Goal: Task Accomplishment & Management: Manage account settings

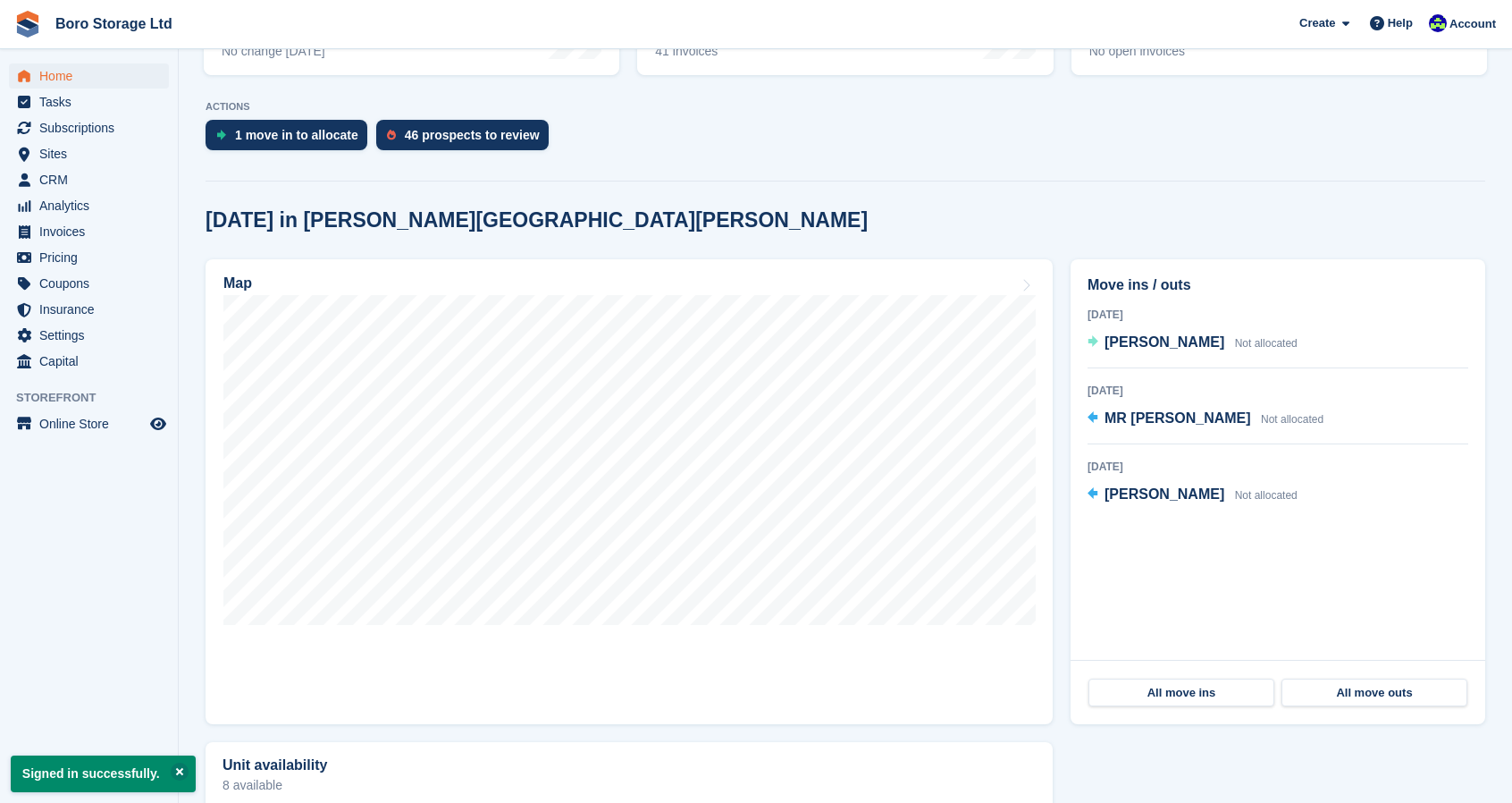
scroll to position [325, 0]
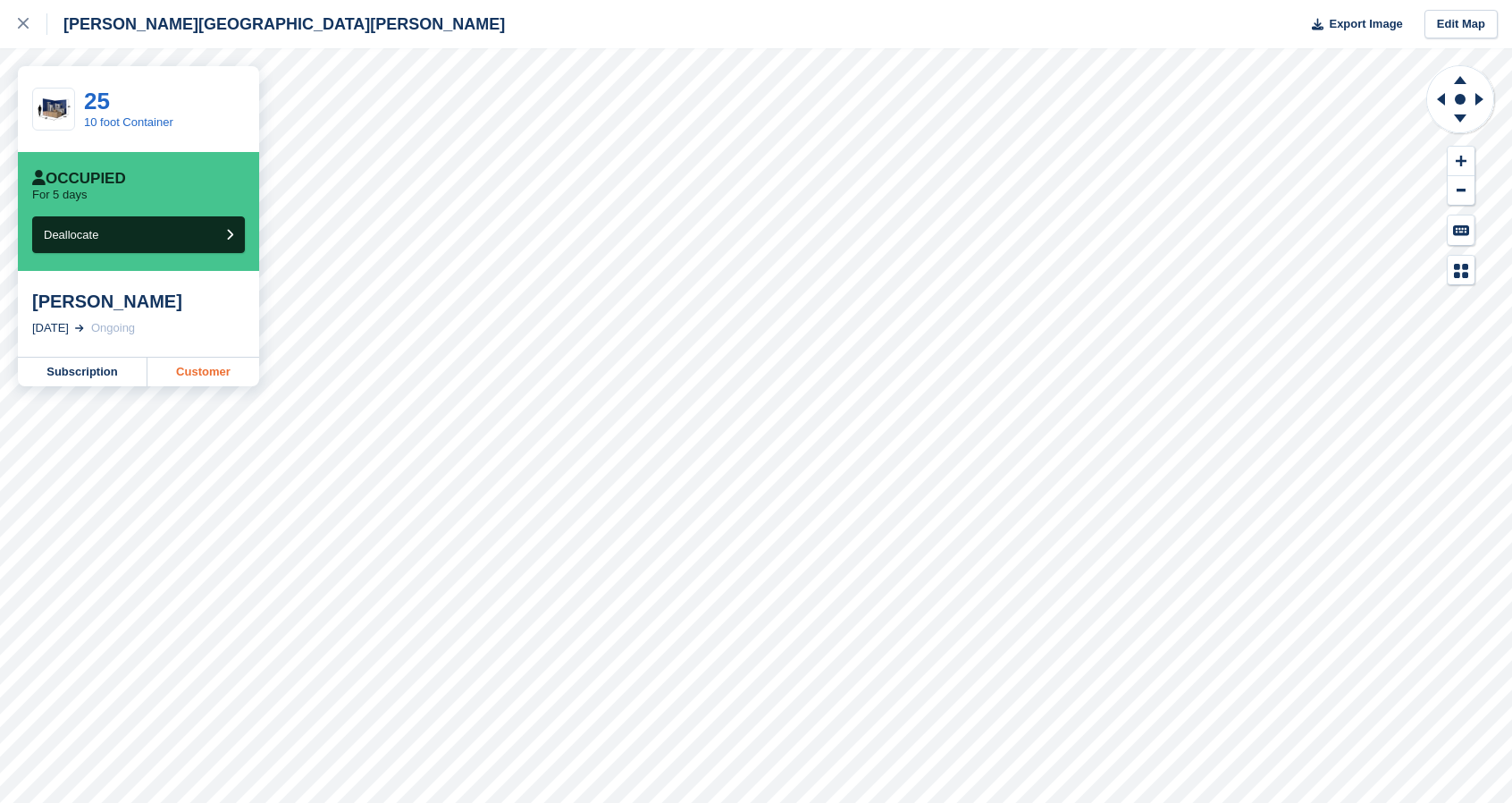
click at [218, 376] on link "Customer" at bounding box center [203, 371] width 111 height 28
click at [18, 21] on icon at bounding box center [24, 24] width 11 height 11
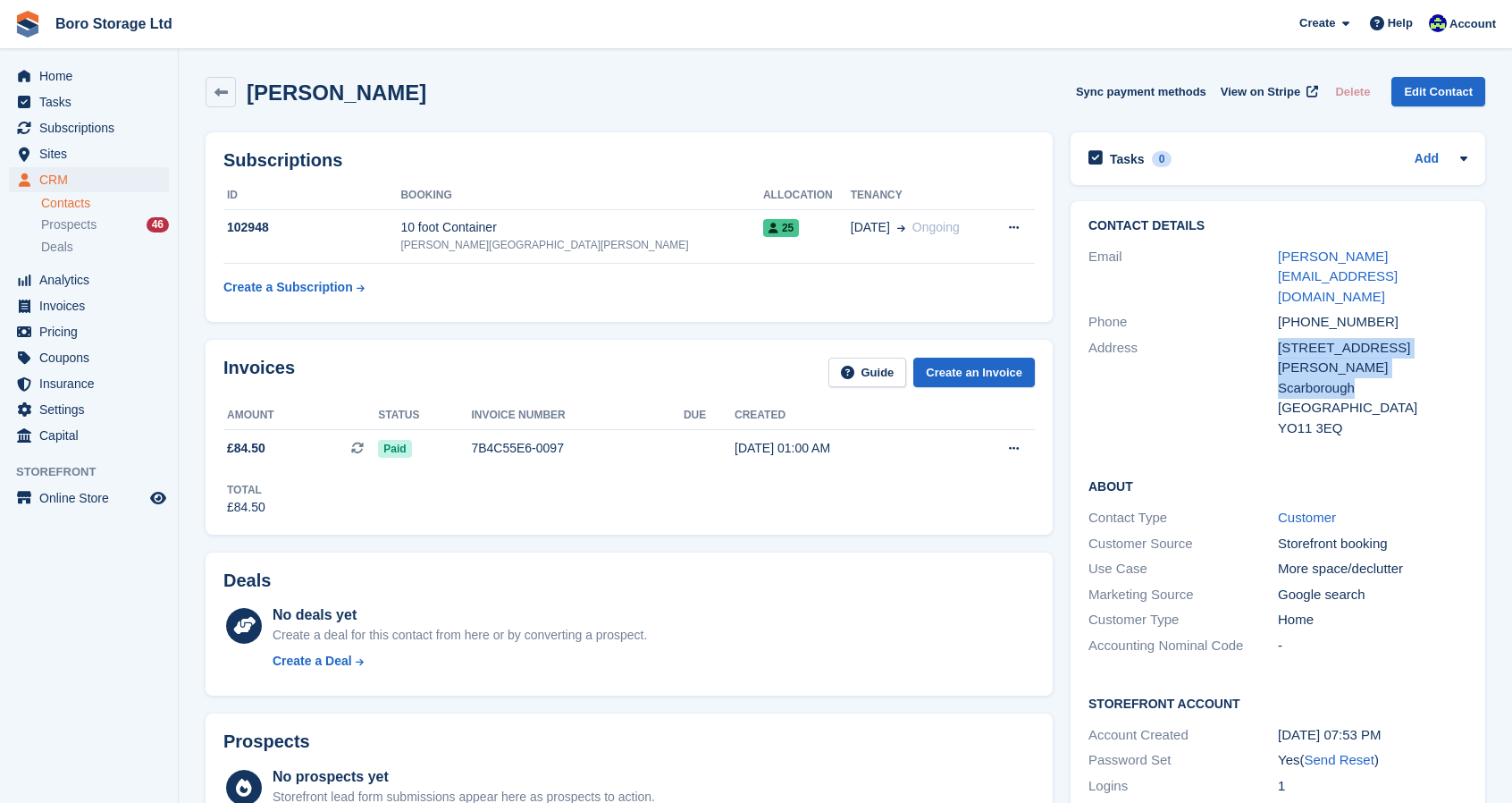
drag, startPoint x: 1269, startPoint y: 307, endPoint x: 1360, endPoint y: 322, distance: 92.2
click at [1360, 335] on div "Address [STREET_ADDRESS][PERSON_NAME] [GEOGRAPHIC_DATA] [GEOGRAPHIC_DATA] YO11 …" at bounding box center [1277, 388] width 379 height 106
copy div "[STREET_ADDRESS][PERSON_NAME]"
click at [112, 29] on link "Boro Storage Ltd" at bounding box center [114, 24] width 131 height 29
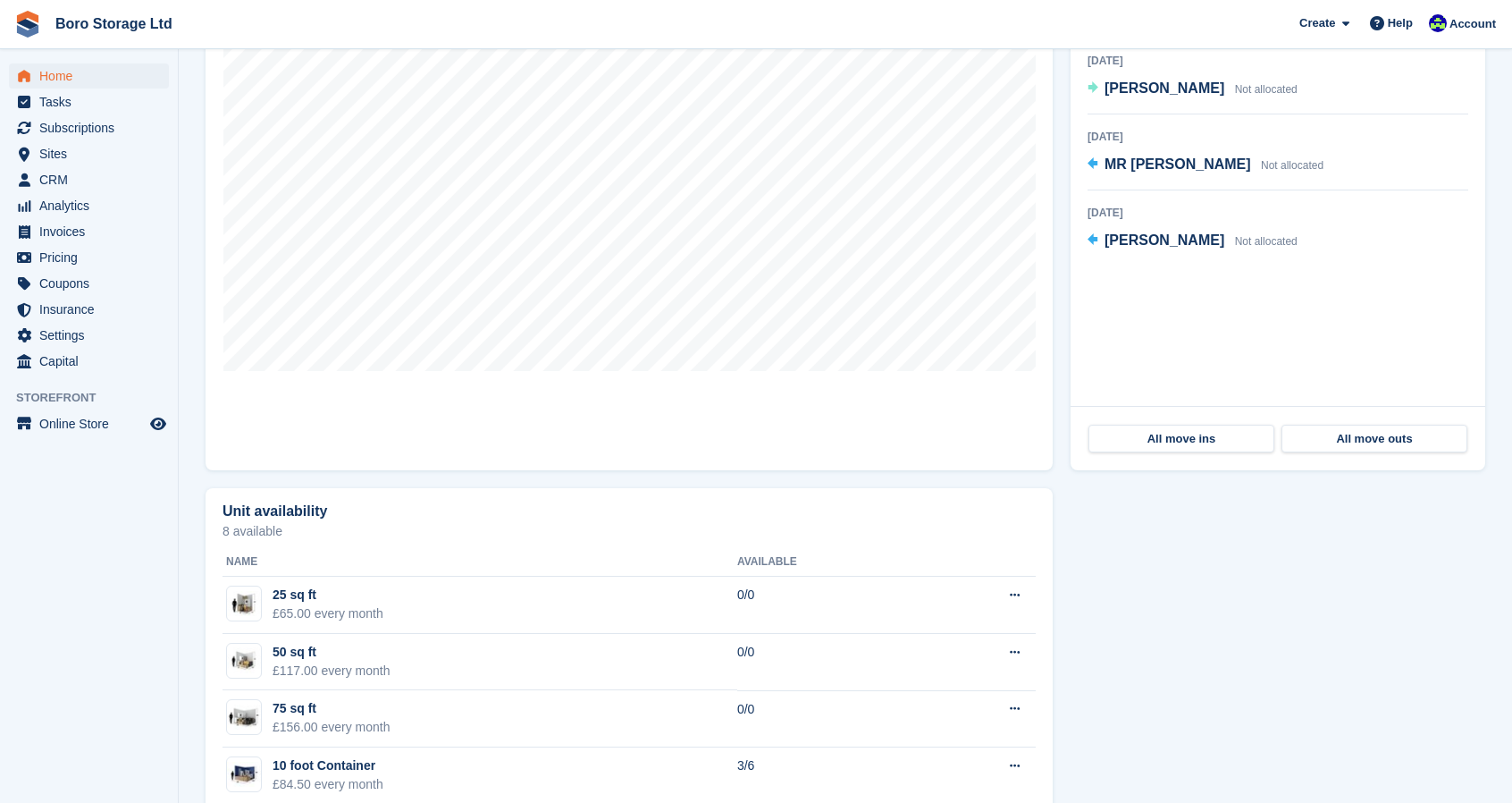
scroll to position [577, 0]
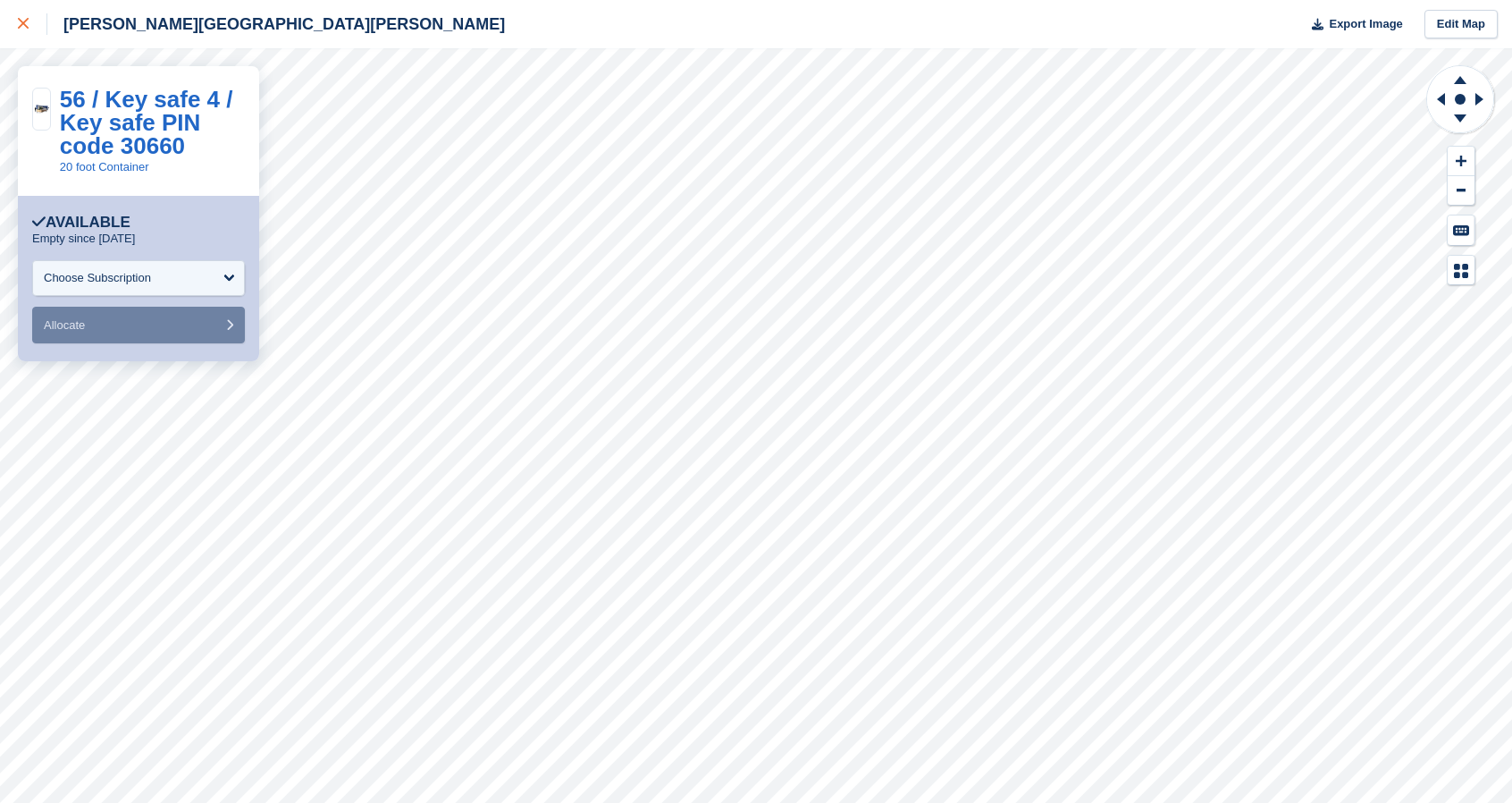
click at [23, 21] on icon at bounding box center [24, 24] width 11 height 11
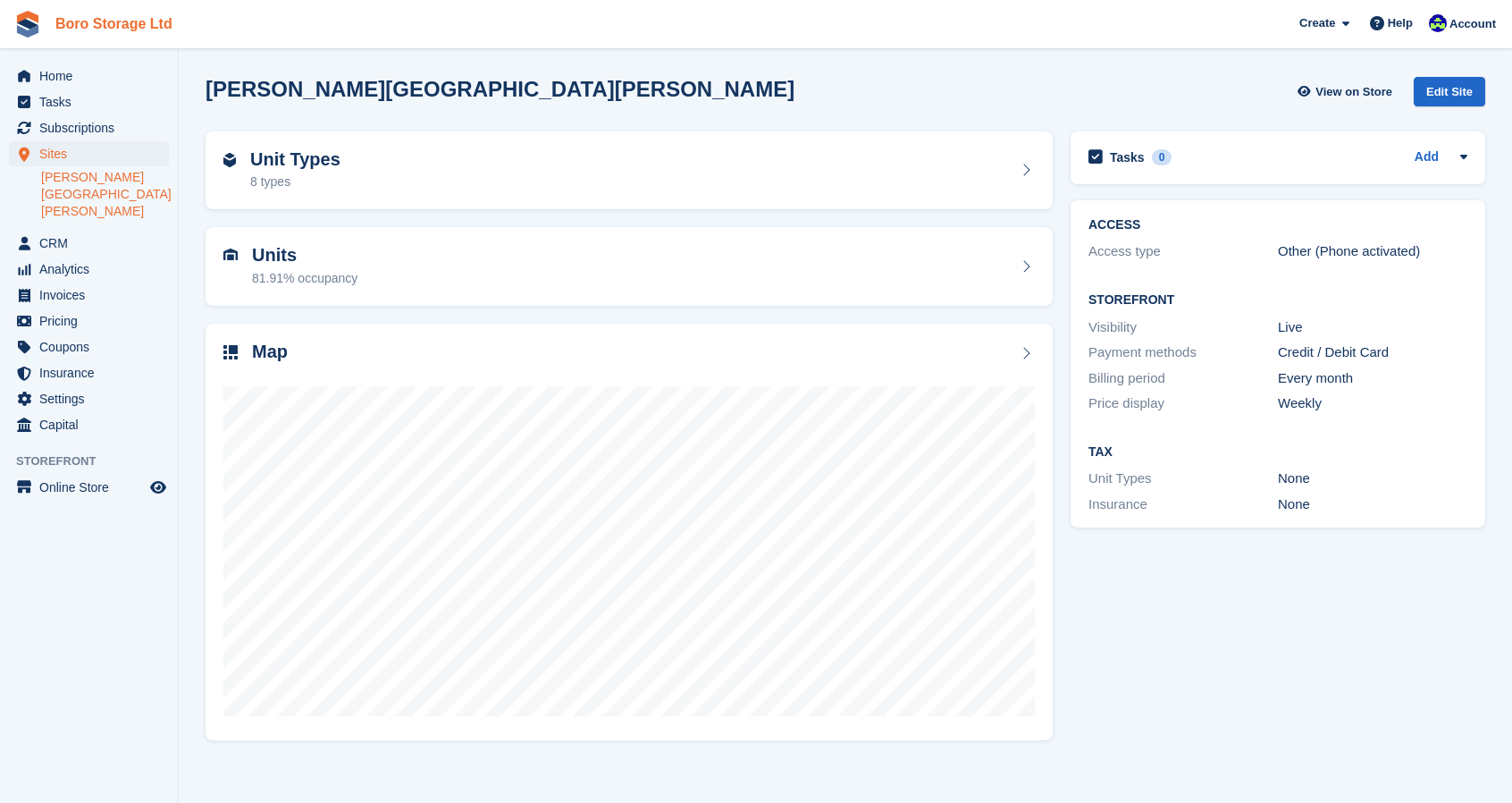
click at [114, 25] on link "Boro Storage Ltd" at bounding box center [114, 24] width 131 height 29
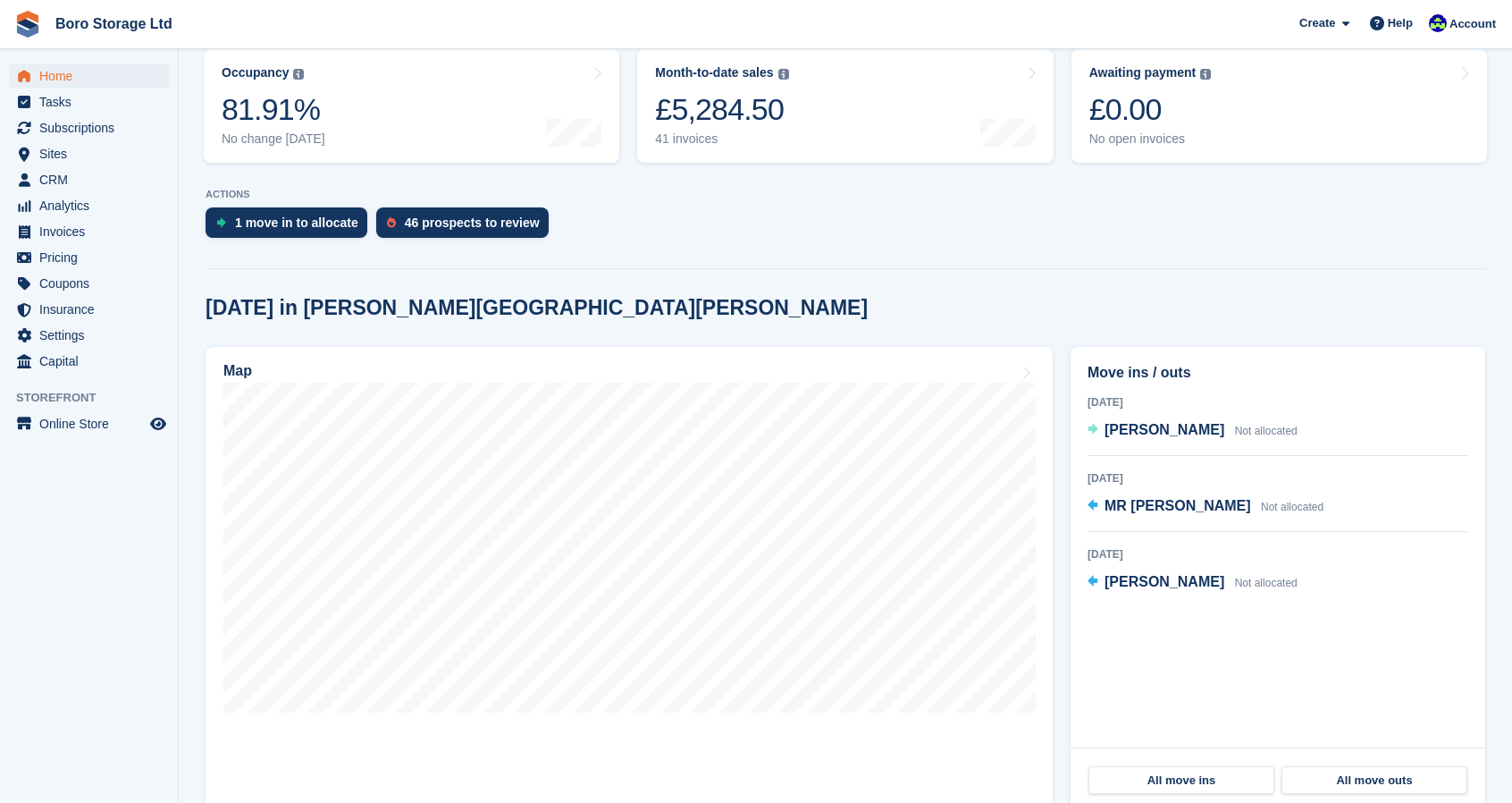
scroll to position [236, 0]
click at [1174, 425] on span "[PERSON_NAME]" at bounding box center [1164, 428] width 120 height 16
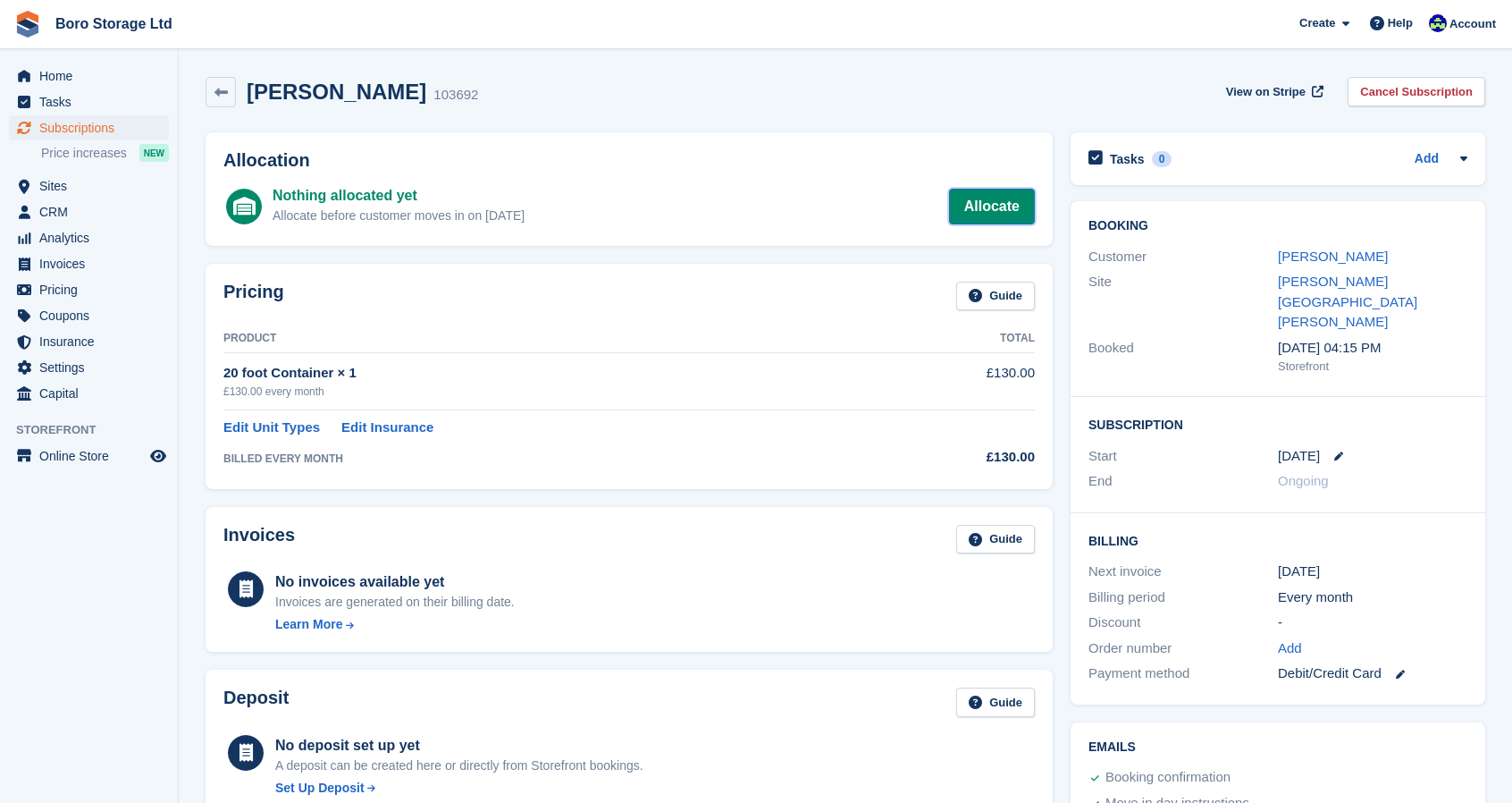
click at [1003, 203] on link "Allocate" at bounding box center [992, 206] width 86 height 36
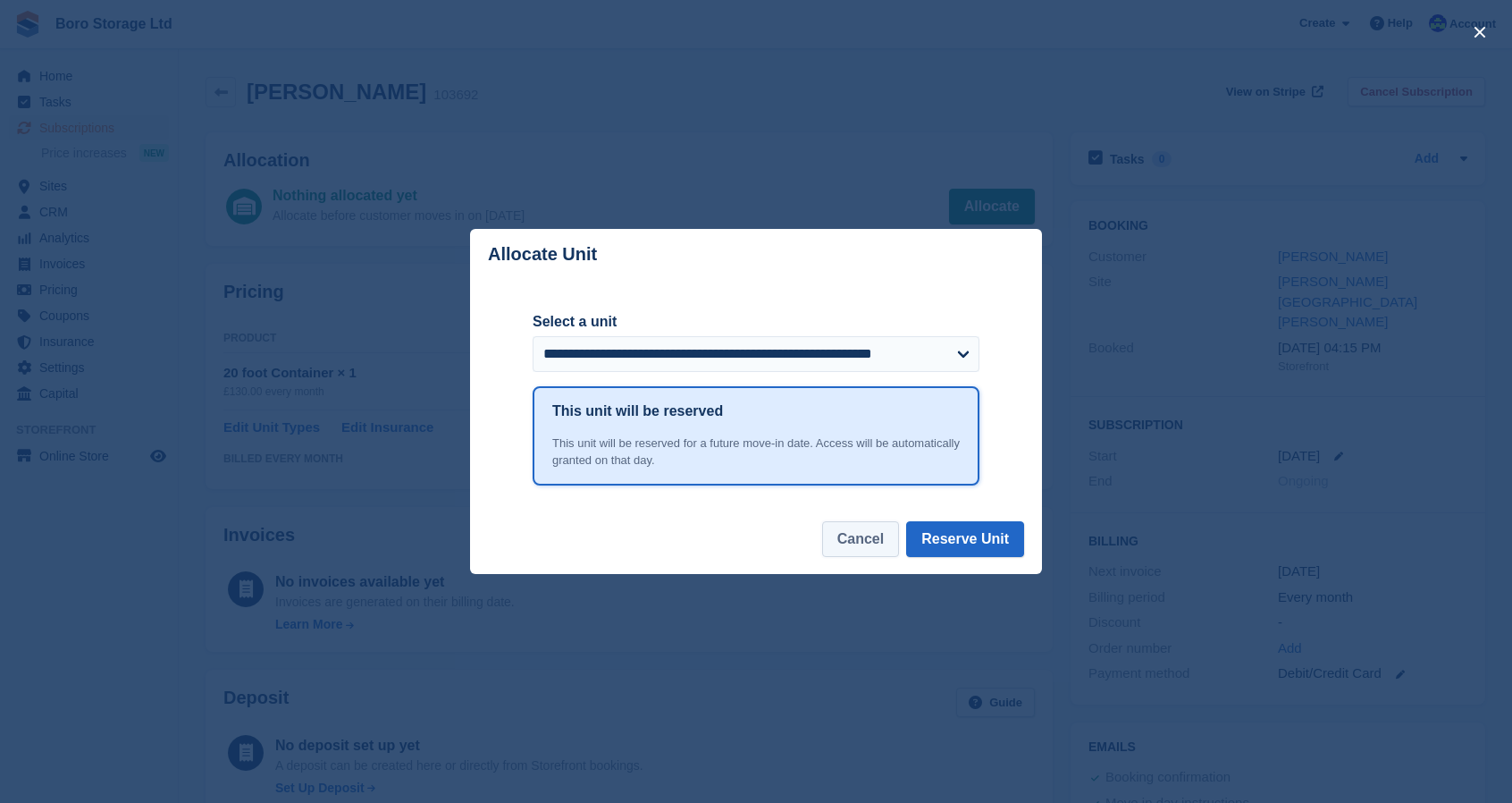
click at [866, 534] on button "Cancel" at bounding box center [860, 539] width 77 height 36
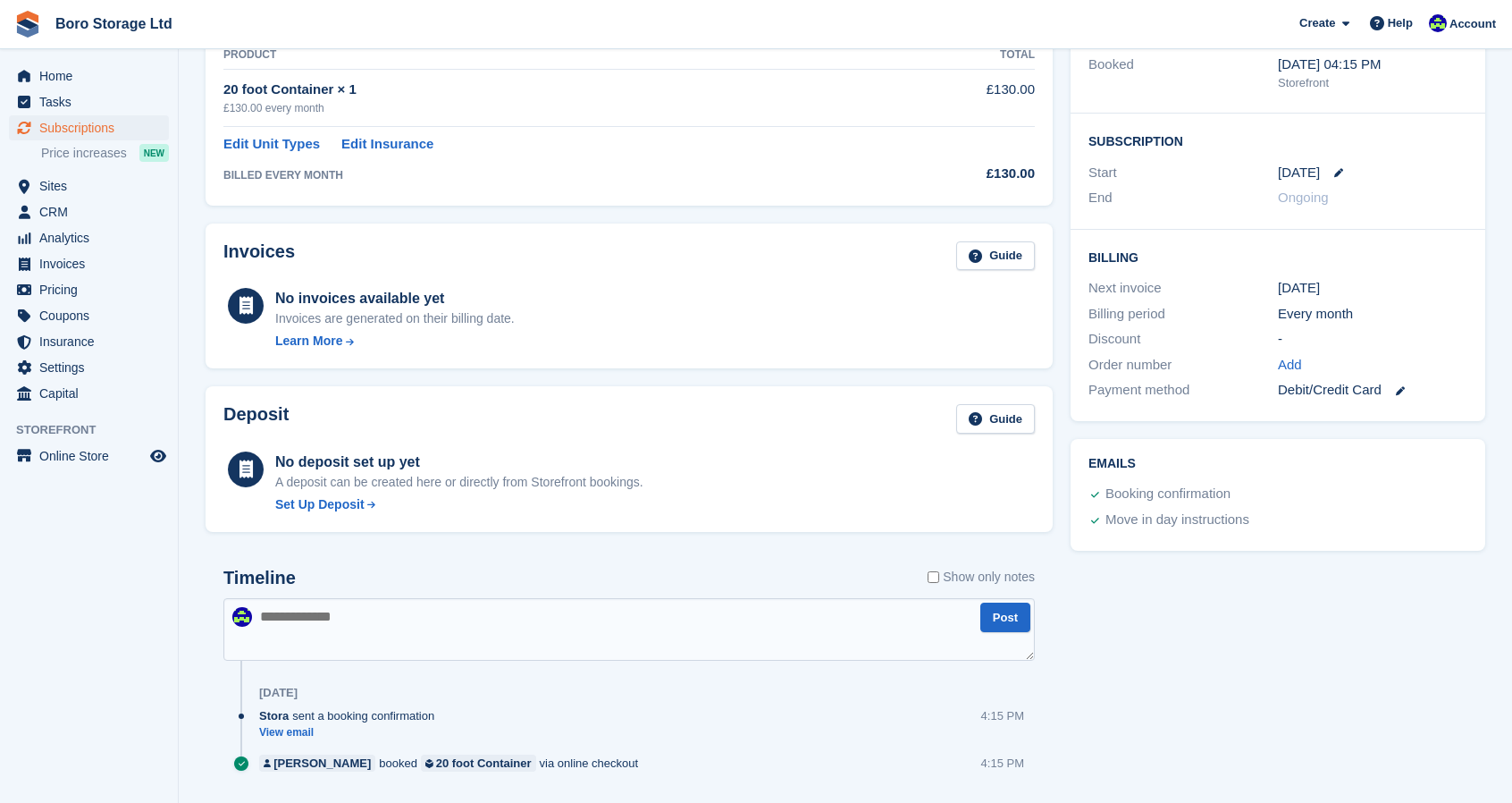
scroll to position [328, 0]
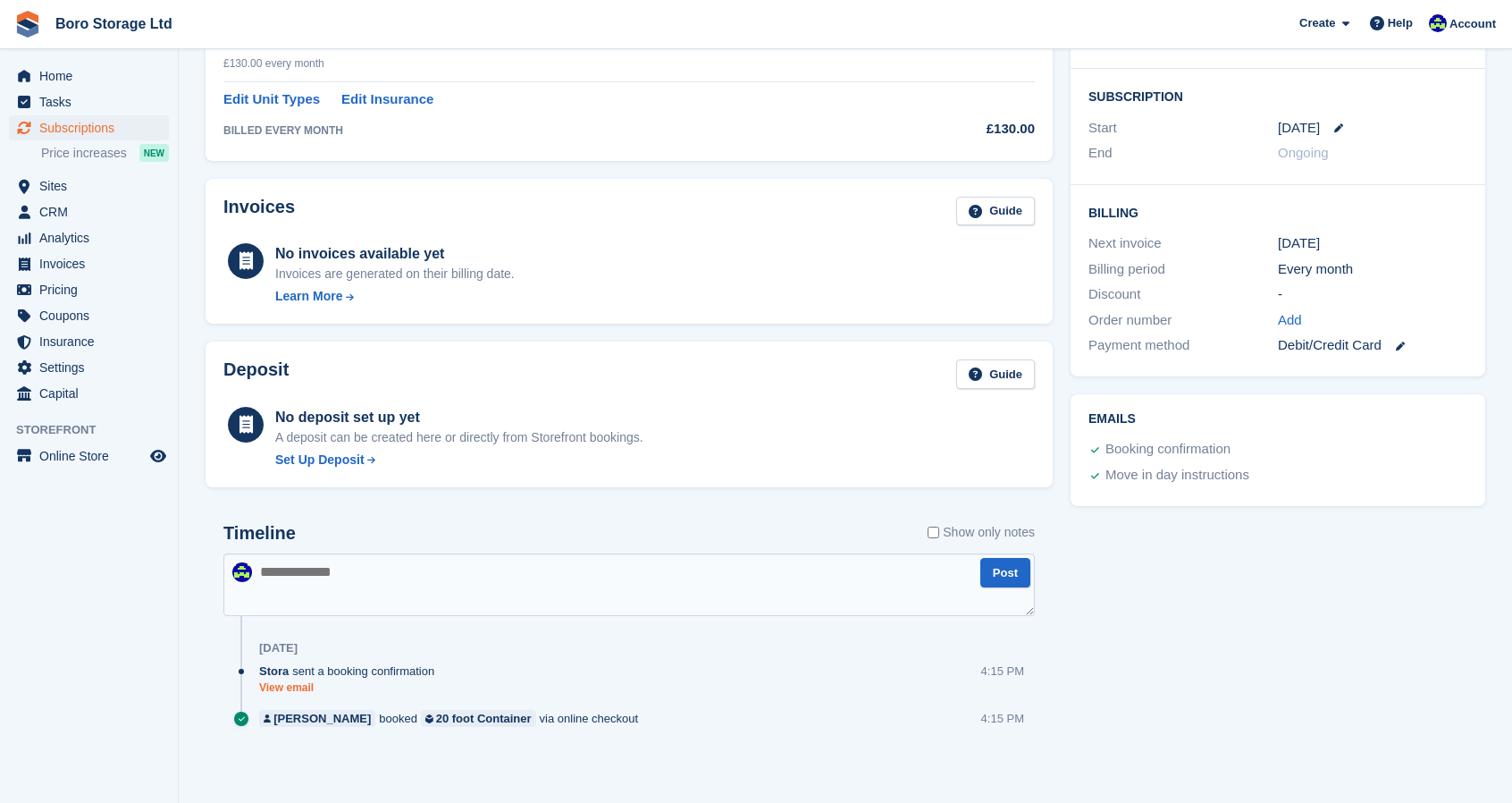
click at [289, 690] on link "View email" at bounding box center [352, 688] width 184 height 16
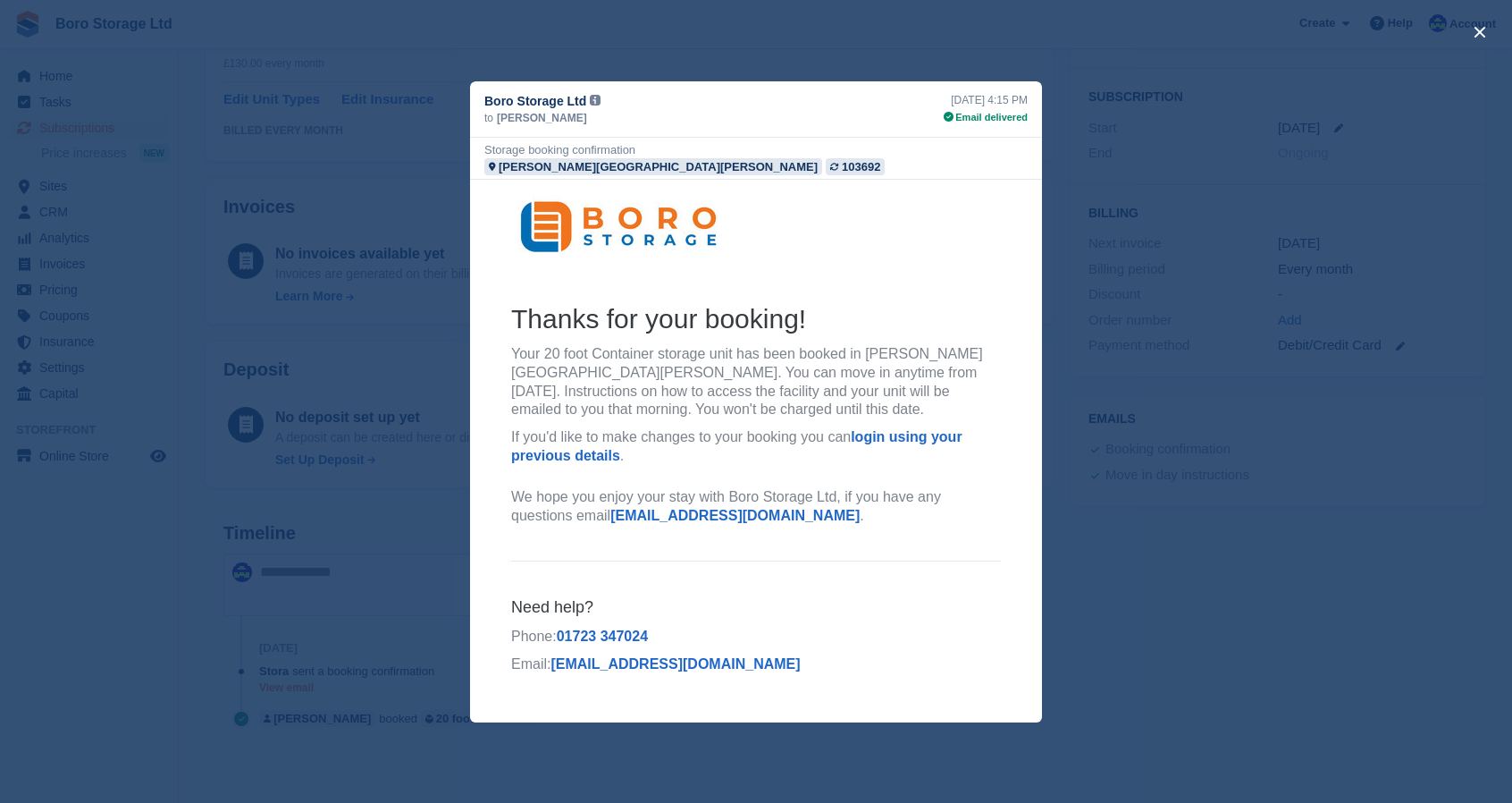
scroll to position [0, 0]
click at [825, 62] on div "close" at bounding box center [756, 401] width 1512 height 803
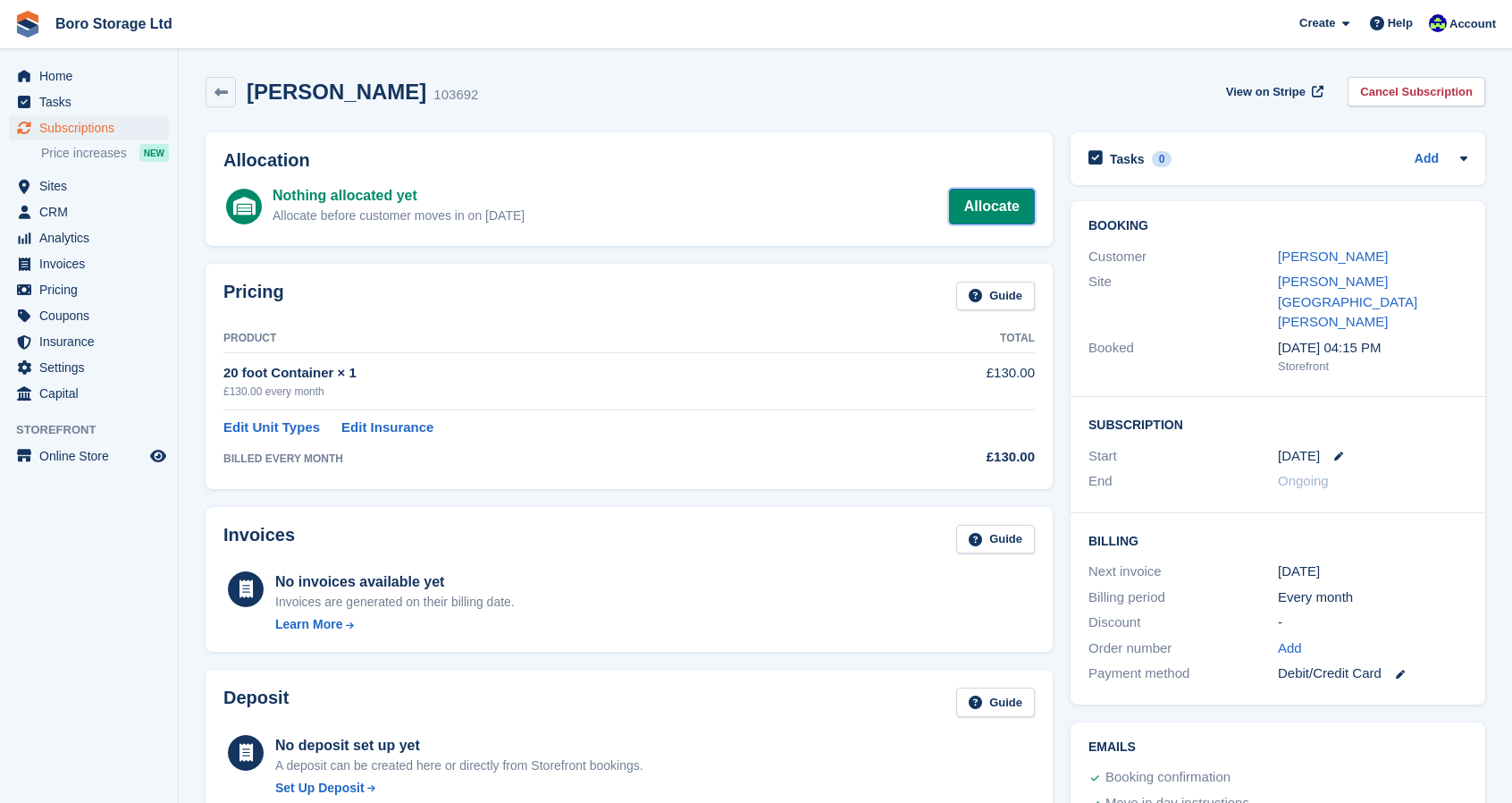
click at [995, 214] on link "Allocate" at bounding box center [992, 206] width 86 height 36
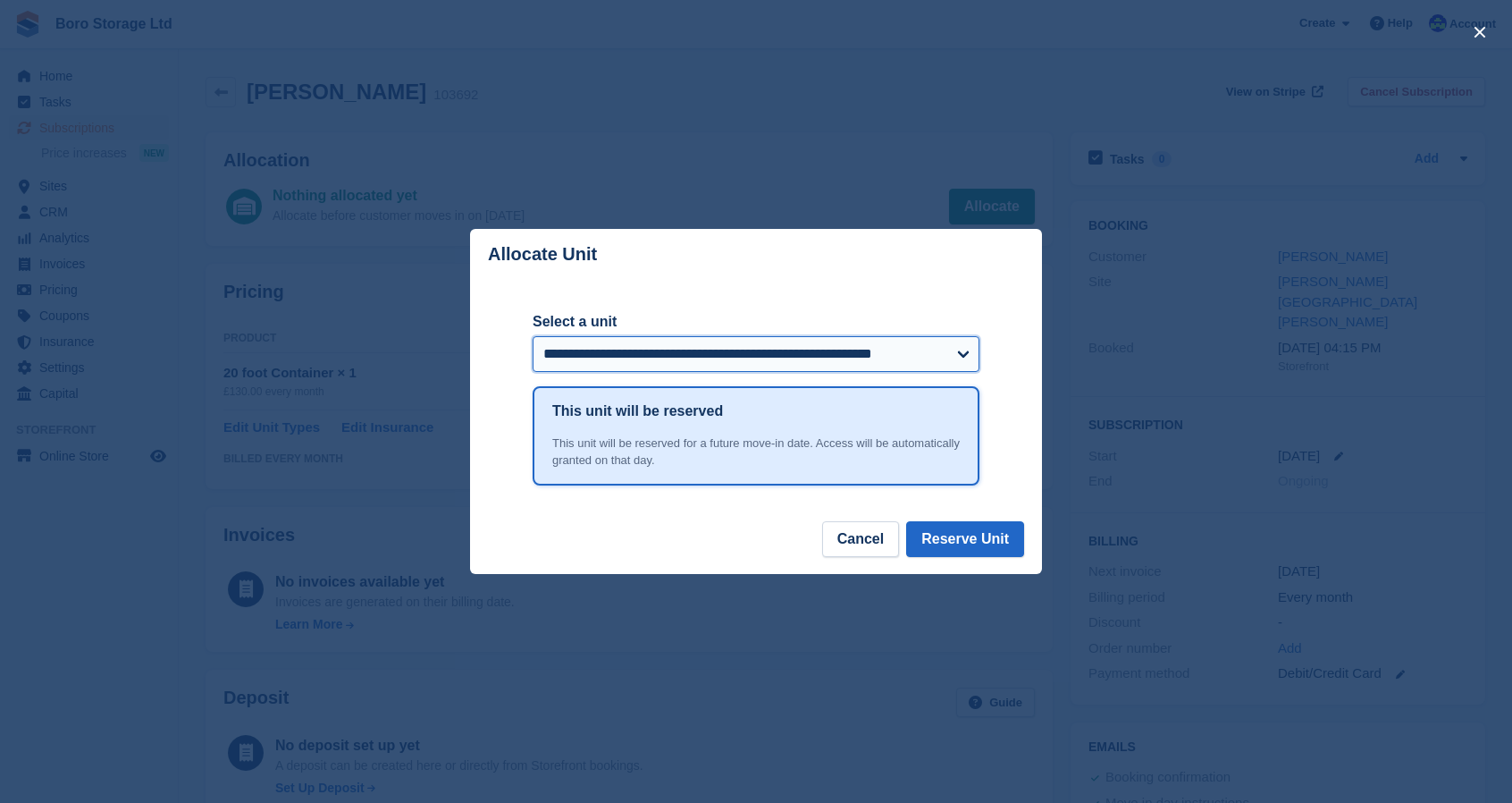
click at [763, 352] on select "**********" at bounding box center [755, 354] width 446 height 36
select select "******"
click at [532, 337] on select "**********" at bounding box center [755, 354] width 446 height 36
click at [942, 539] on button "Reserve Unit" at bounding box center [964, 539] width 118 height 36
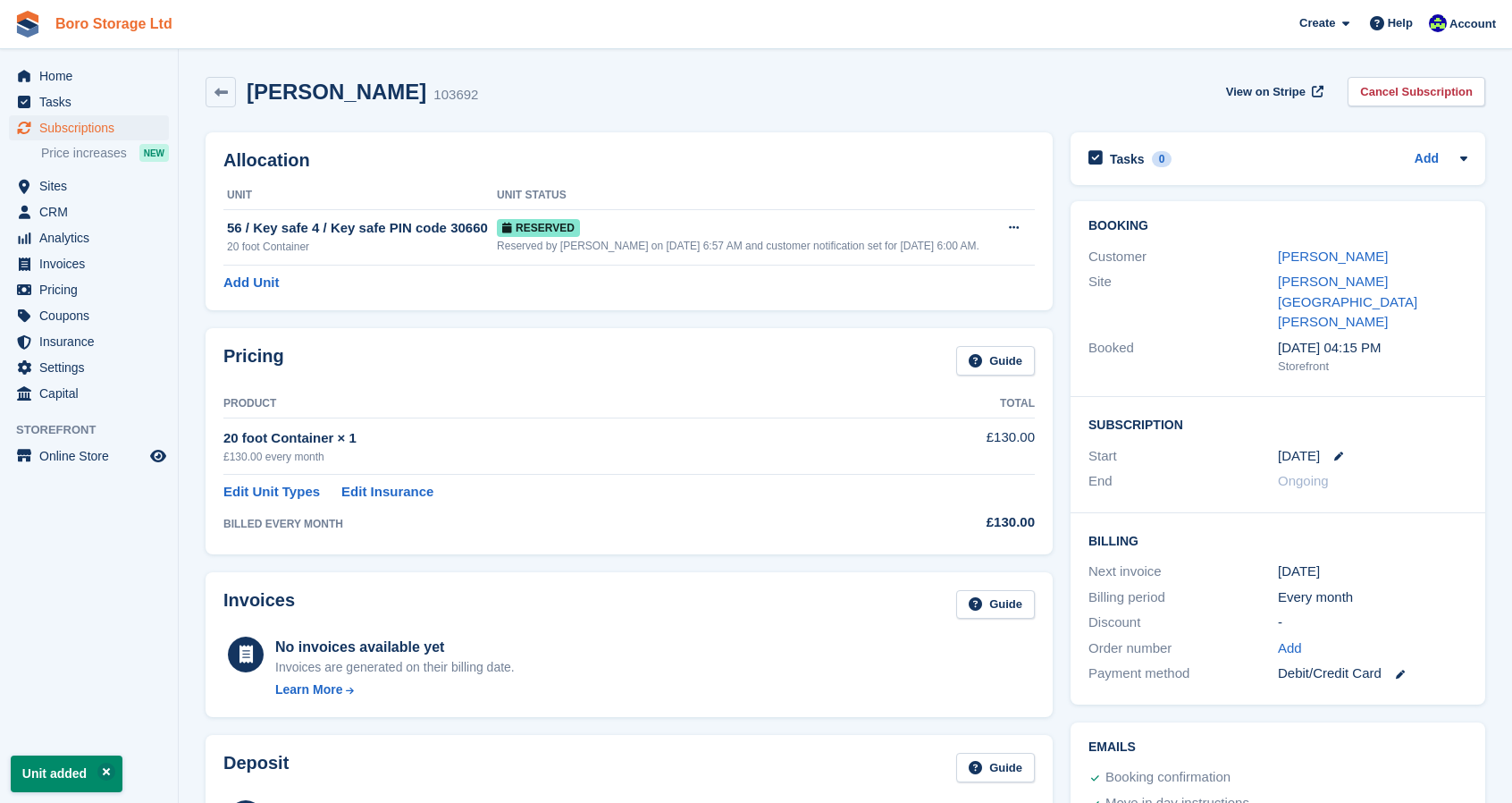
click at [97, 34] on link "Boro Storage Ltd" at bounding box center [114, 24] width 131 height 29
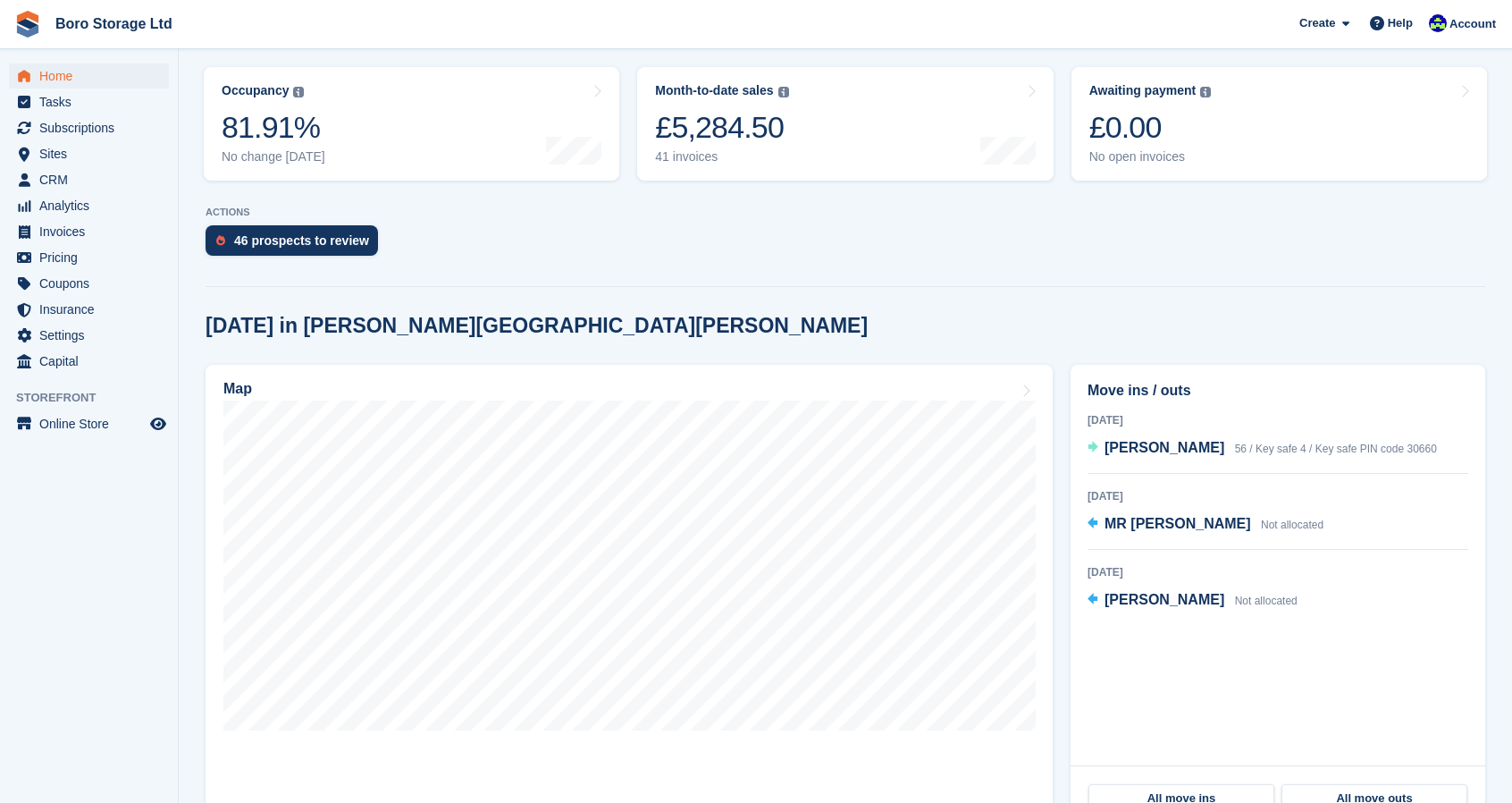
scroll to position [224, 0]
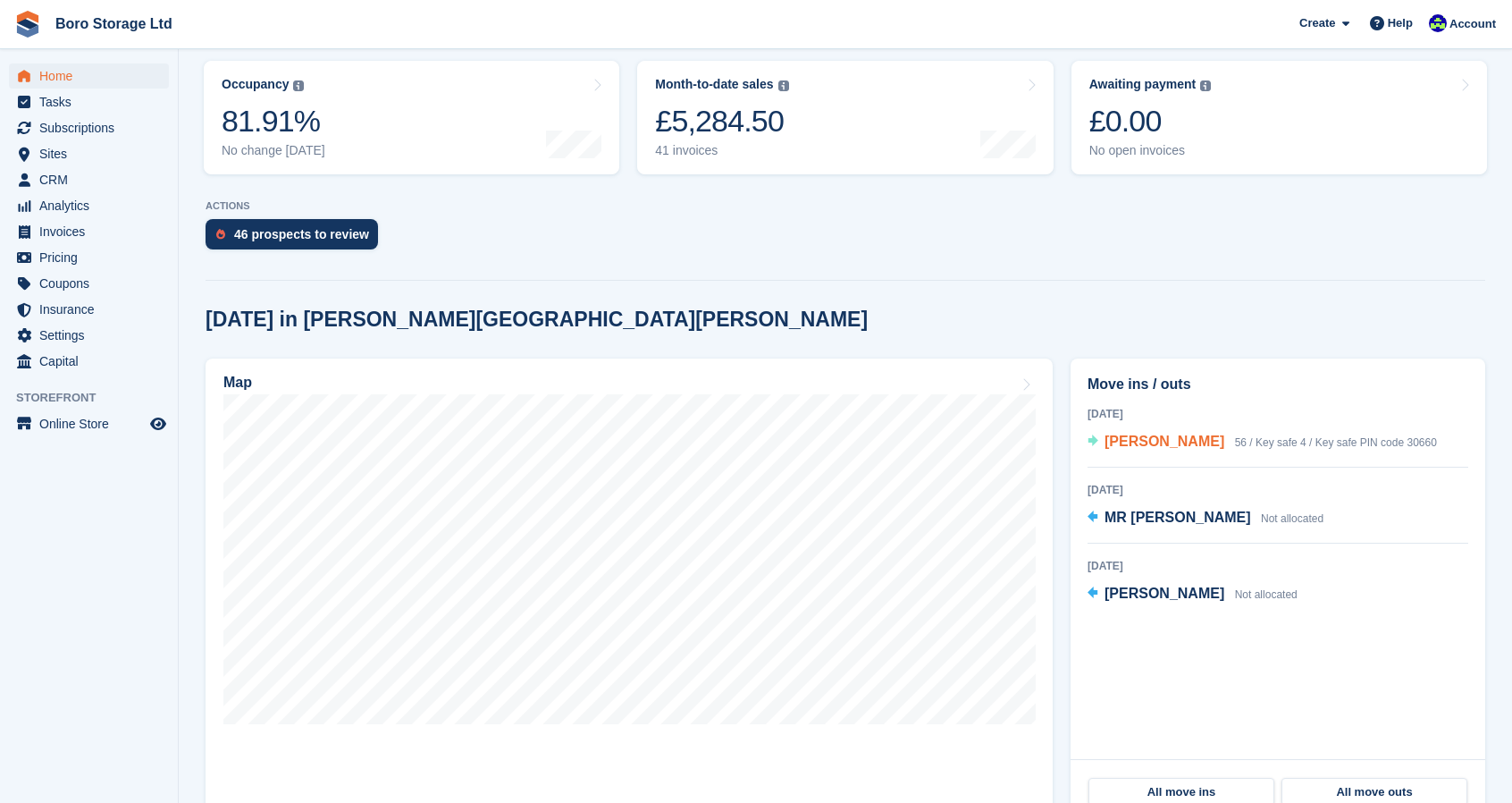
click at [1157, 442] on span "[PERSON_NAME]" at bounding box center [1164, 441] width 120 height 16
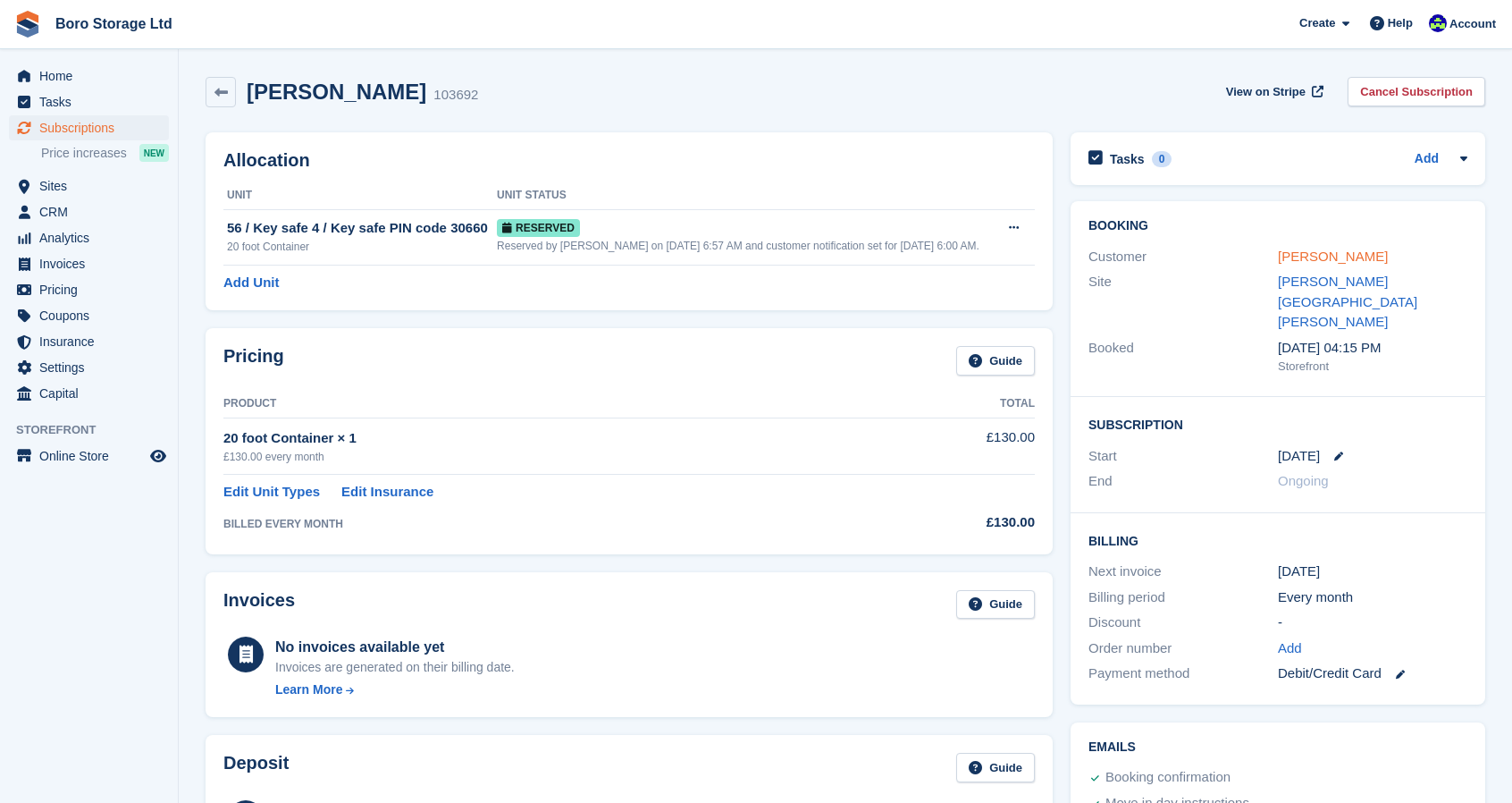
click at [1328, 257] on link "[PERSON_NAME]" at bounding box center [1333, 256] width 110 height 16
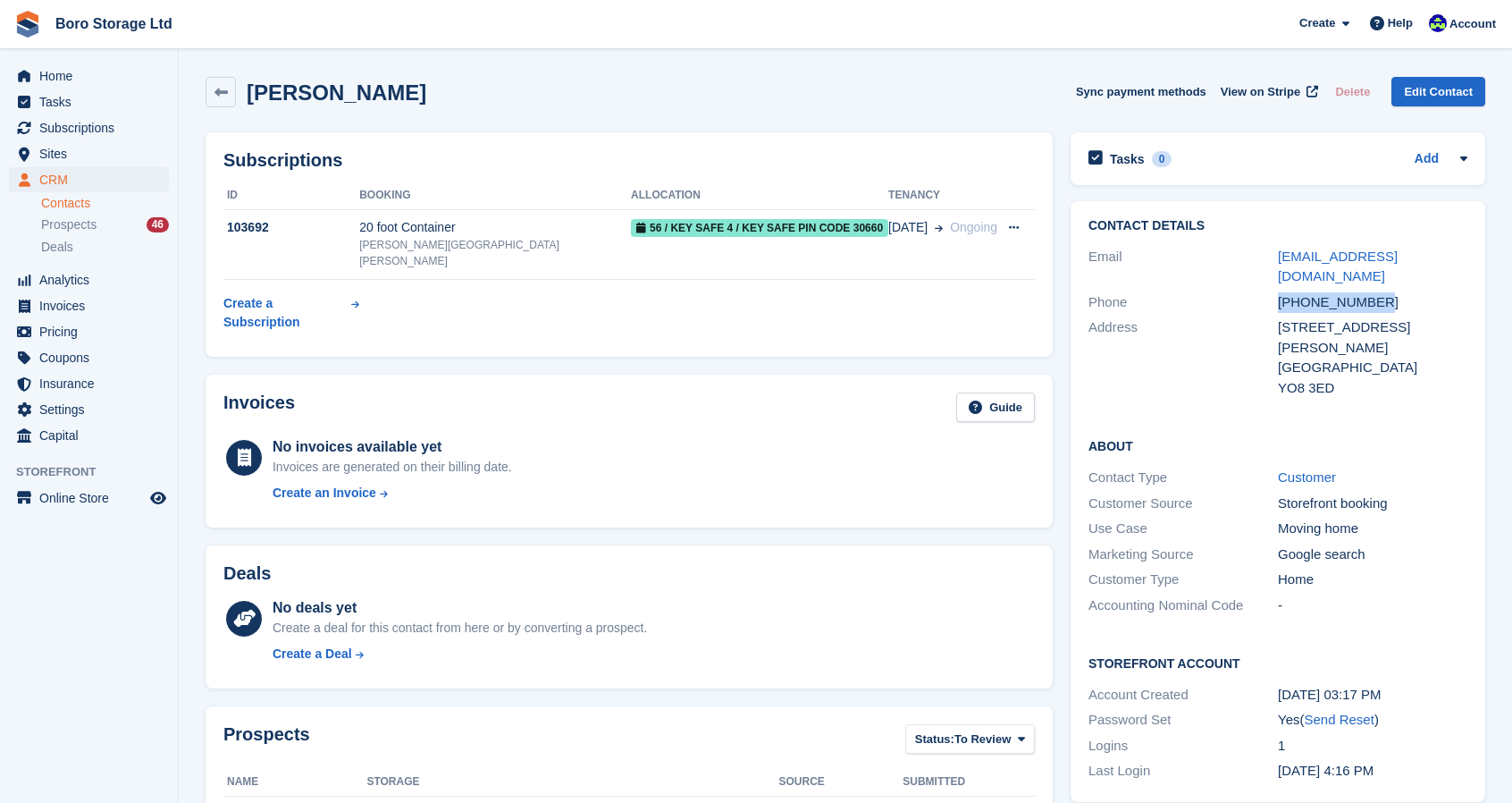
drag, startPoint x: 1383, startPoint y: 278, endPoint x: 1277, endPoint y: 286, distance: 106.3
click at [1277, 290] on div "Phone +447925326281" at bounding box center [1277, 302] width 379 height 26
copy div "+447925326281"
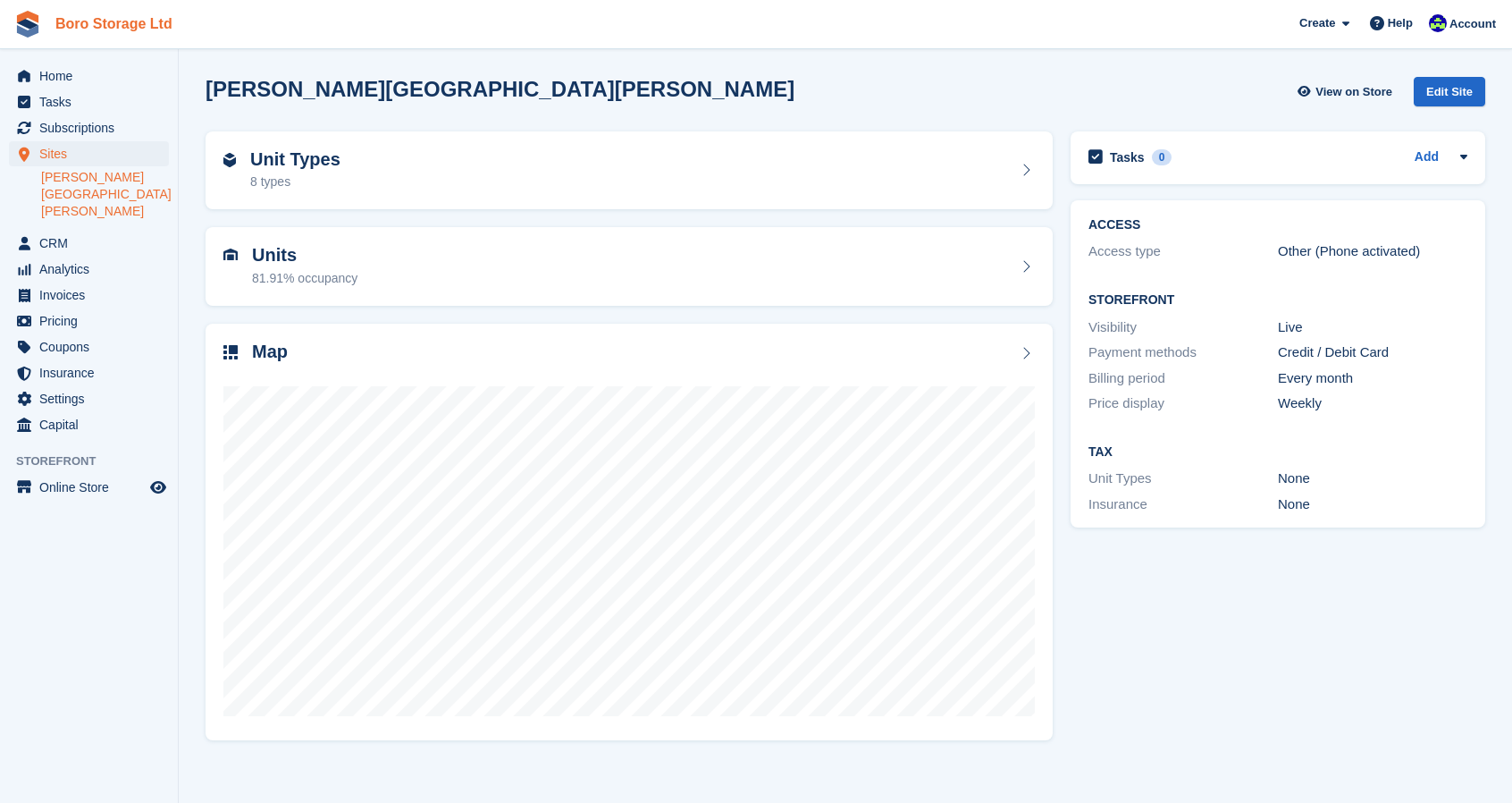
click at [125, 23] on link "Boro Storage Ltd" at bounding box center [114, 24] width 131 height 29
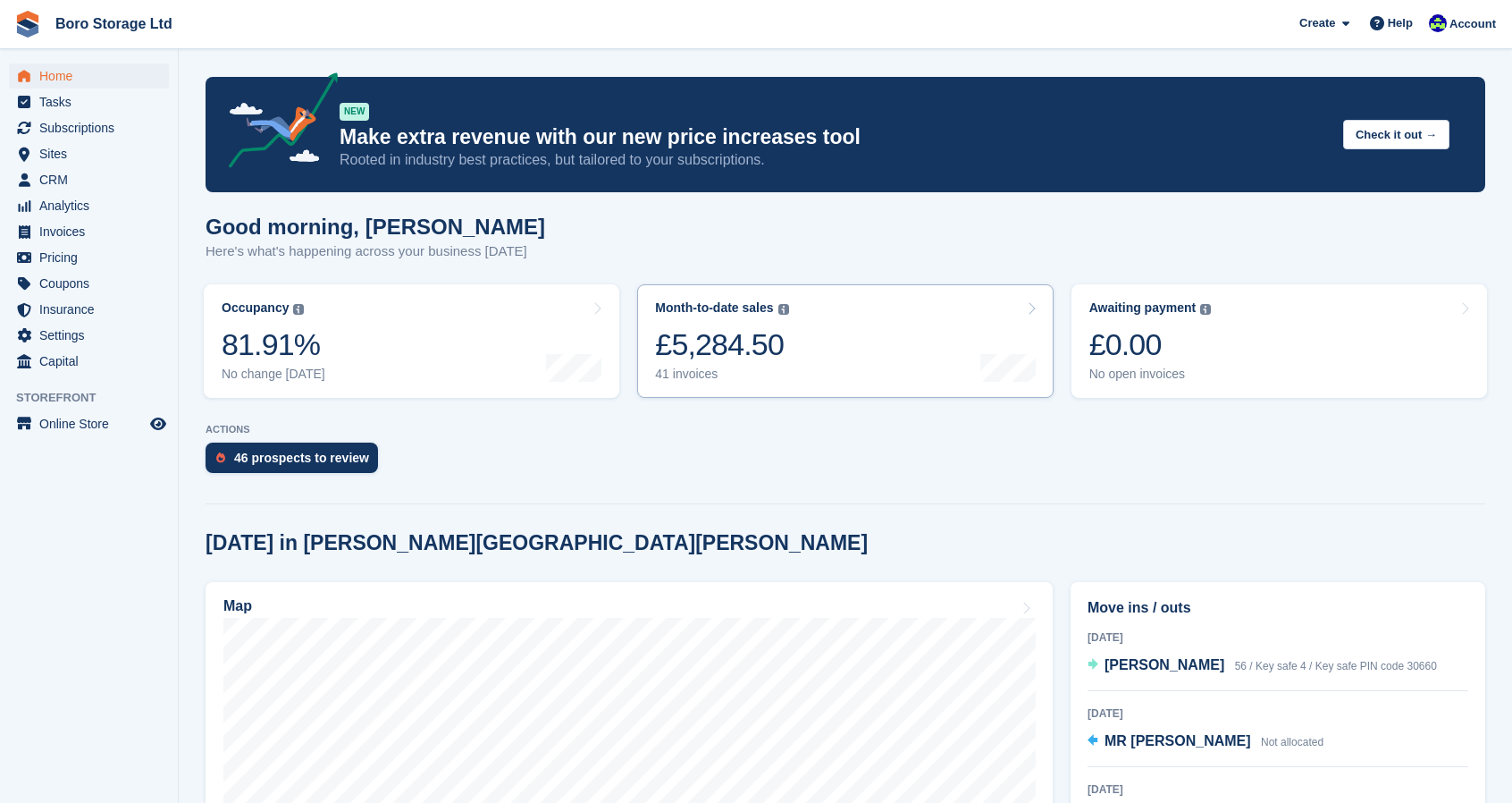
click at [1034, 303] on icon at bounding box center [1032, 309] width 9 height 15
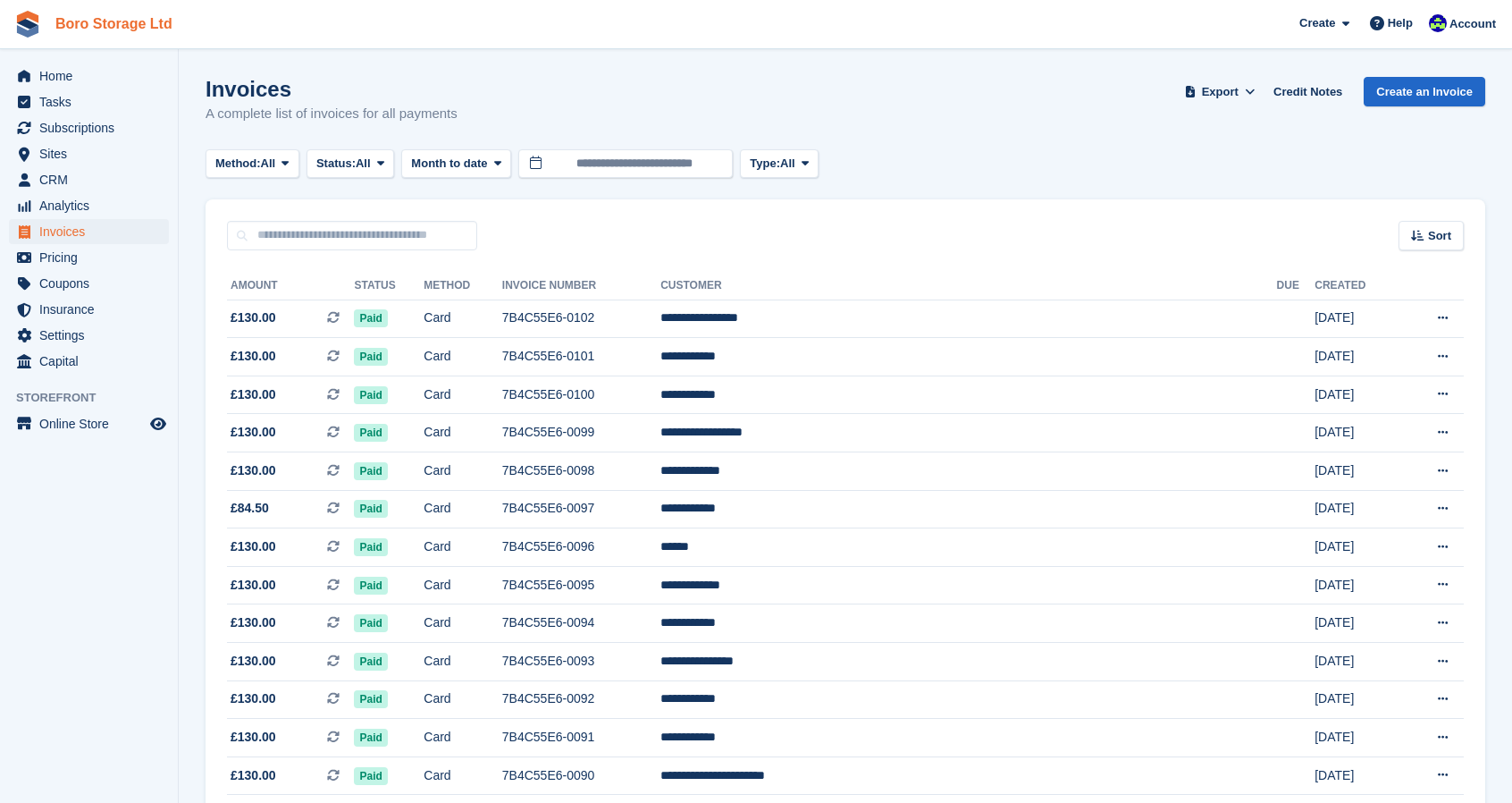
click at [80, 22] on link "Boro Storage Ltd" at bounding box center [114, 24] width 131 height 29
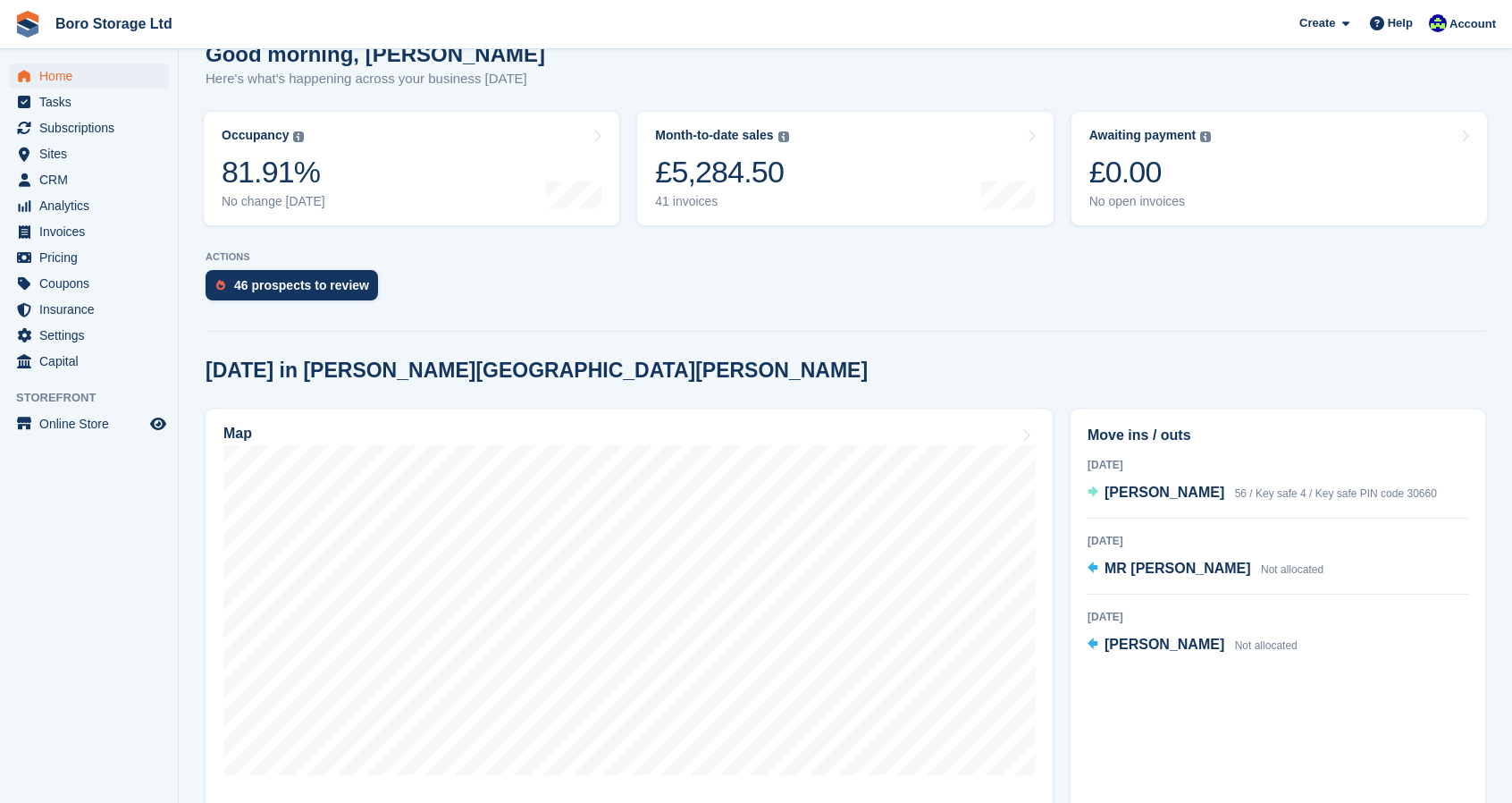
scroll to position [184, 0]
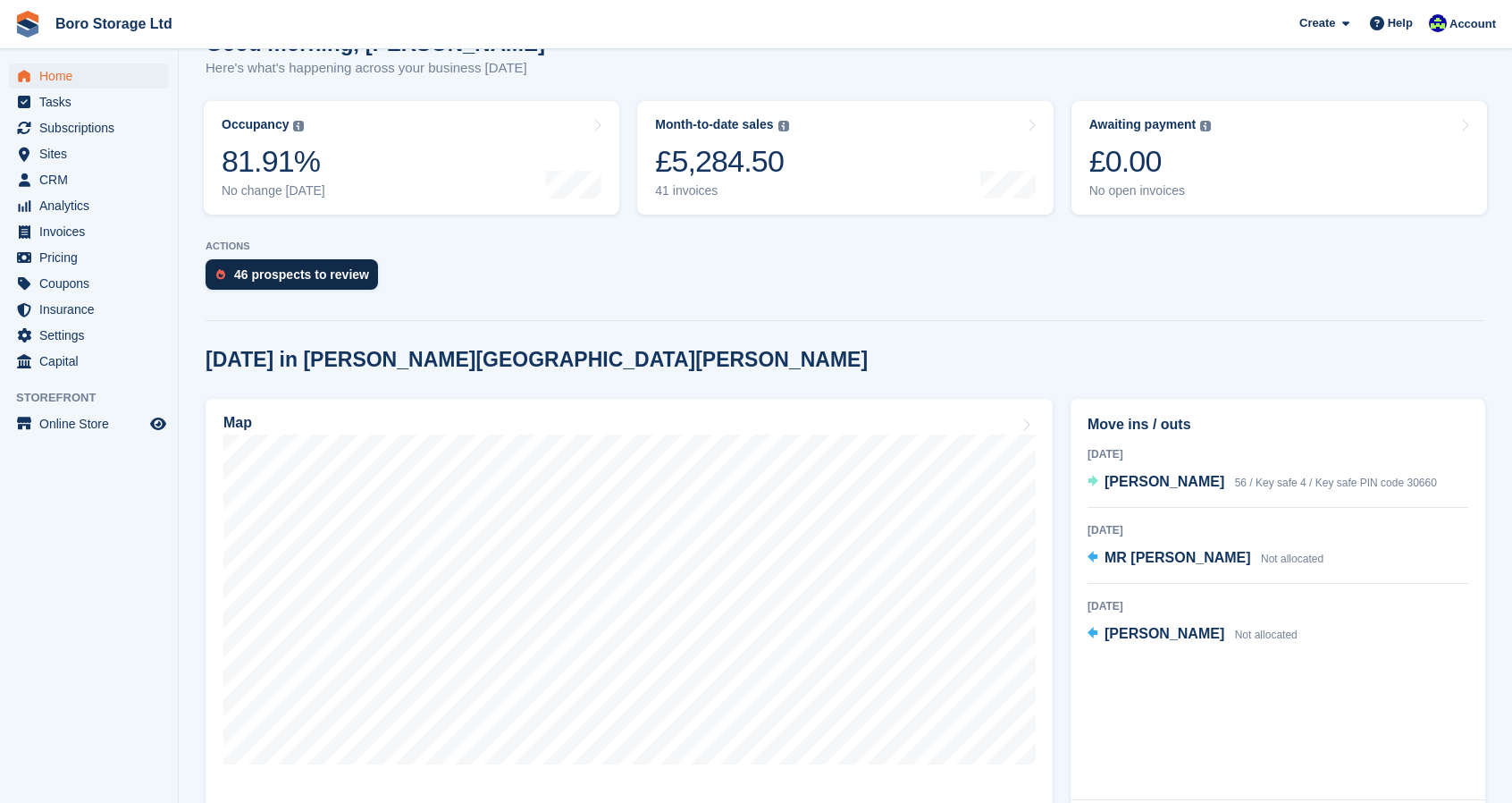
click at [350, 273] on div "46 prospects to review" at bounding box center [301, 275] width 135 height 15
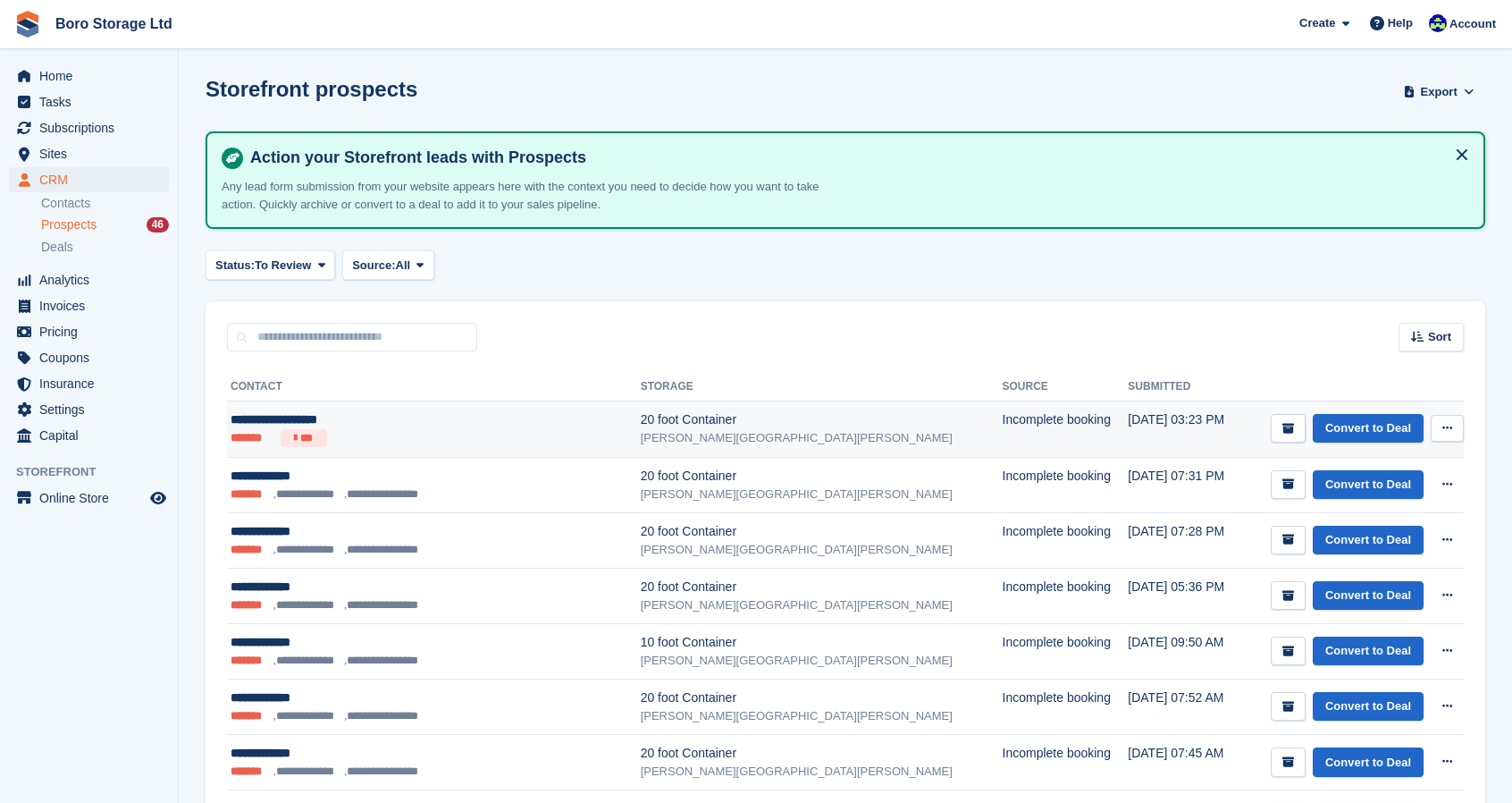
click at [1450, 423] on icon at bounding box center [1447, 428] width 10 height 12
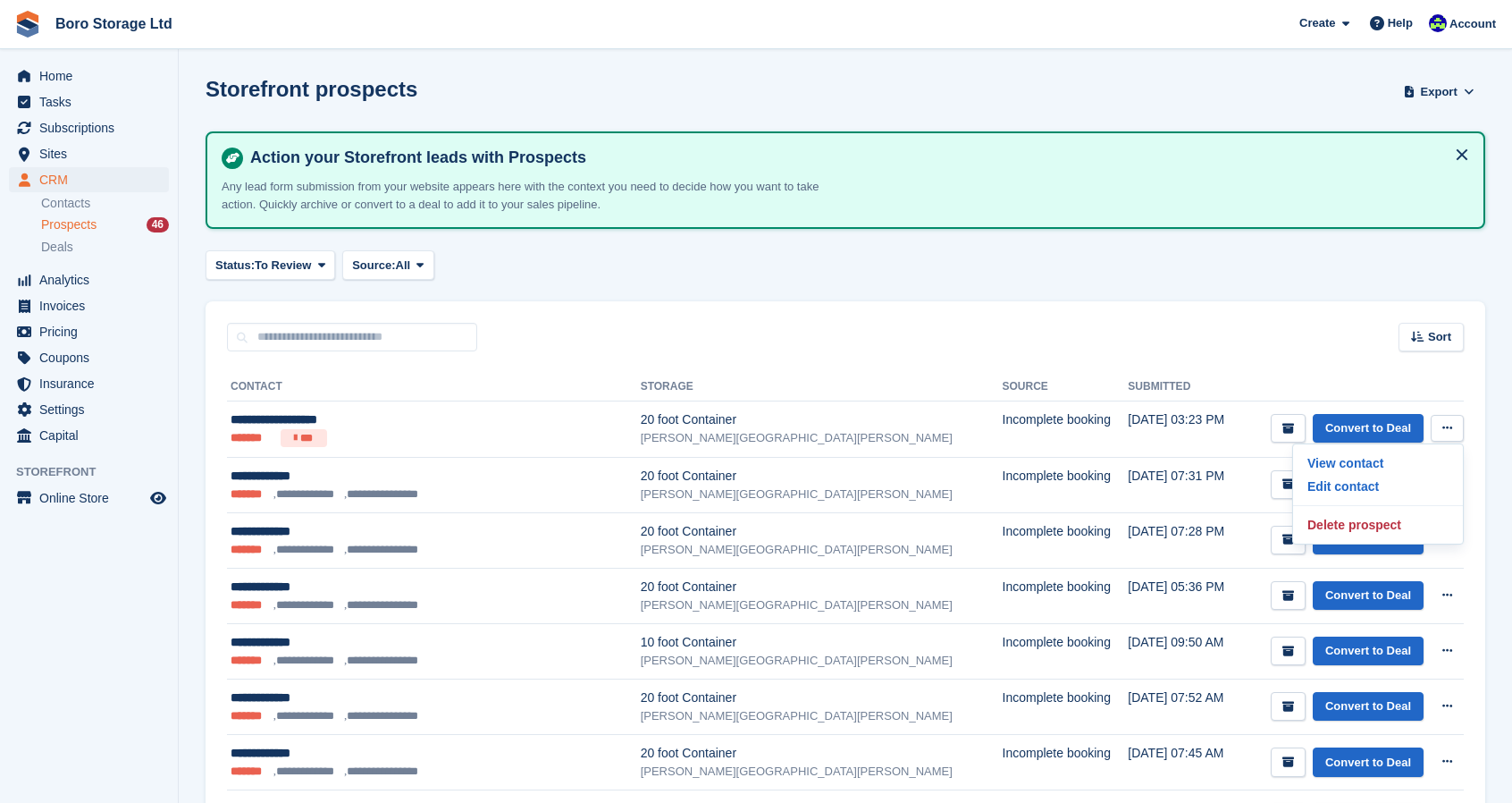
click at [822, 256] on div "Status: To Review All Archived To Review Source: All All Incomplete booking Pri…" at bounding box center [845, 265] width 1280 height 29
click at [133, 12] on link "Boro Storage Ltd" at bounding box center [114, 24] width 131 height 29
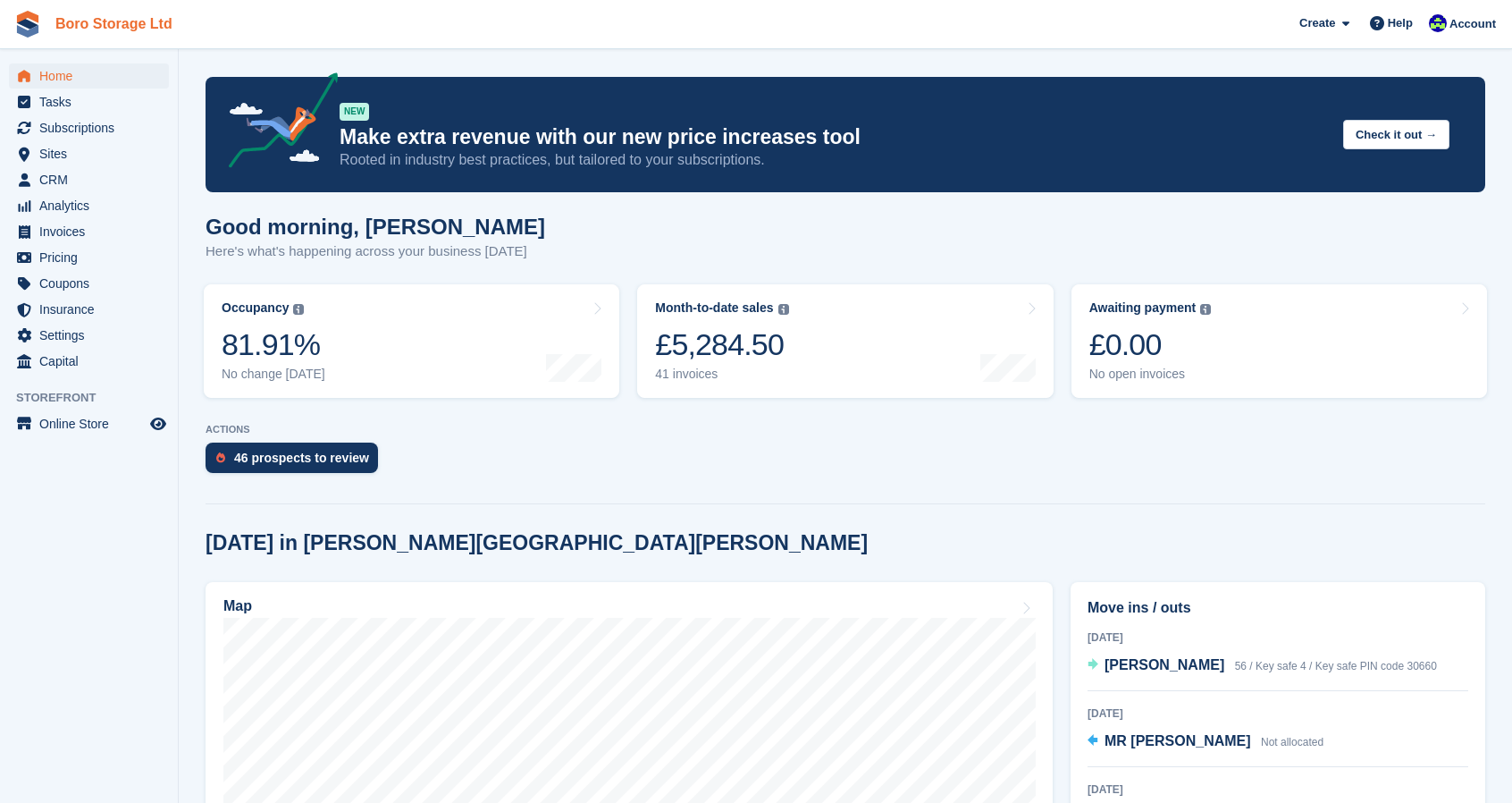
click at [102, 19] on link "Boro Storage Ltd" at bounding box center [114, 24] width 131 height 29
